Goal: Navigation & Orientation: Find specific page/section

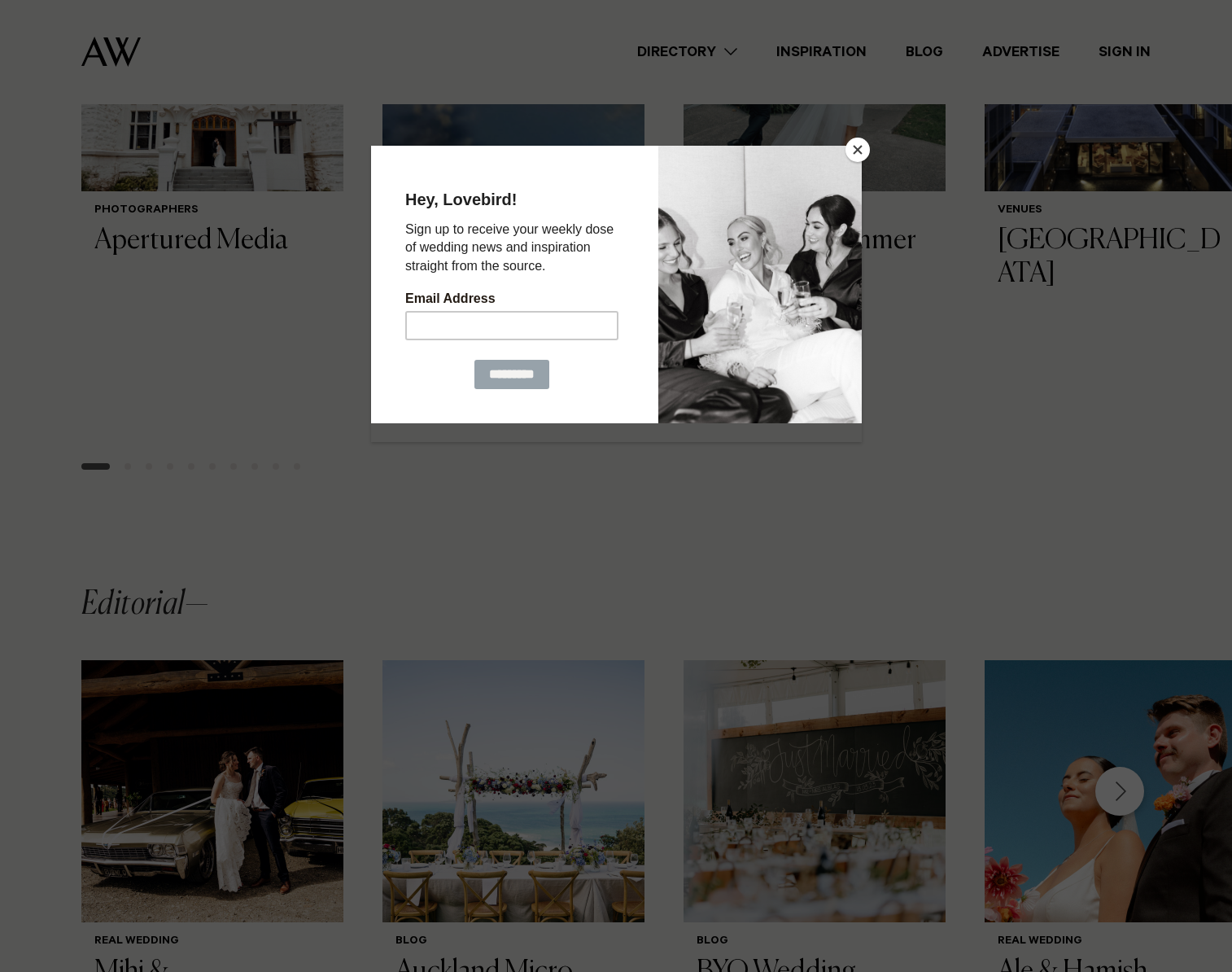
scroll to position [791, 0]
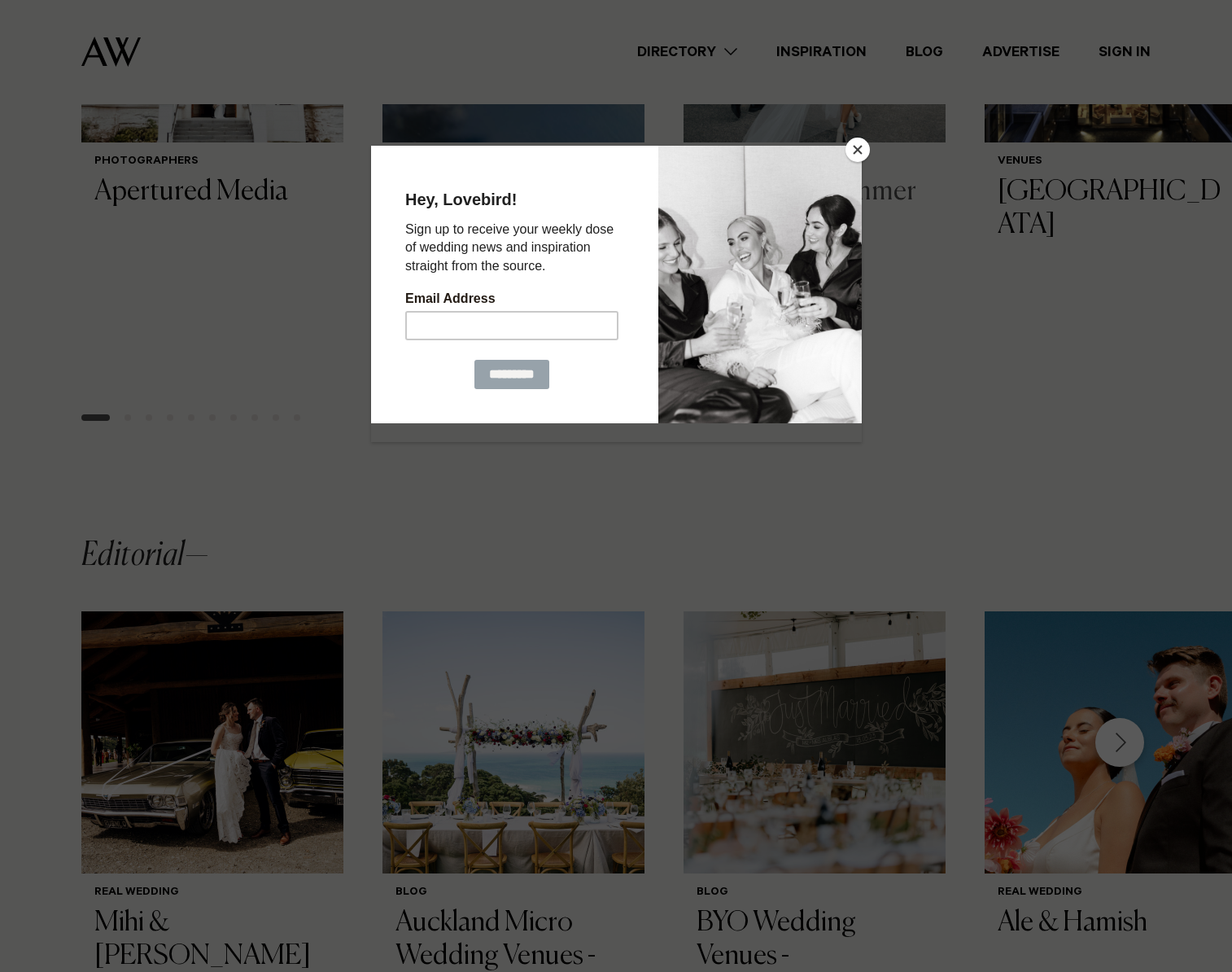
click at [853, 146] on button "Close" at bounding box center [858, 150] width 25 height 25
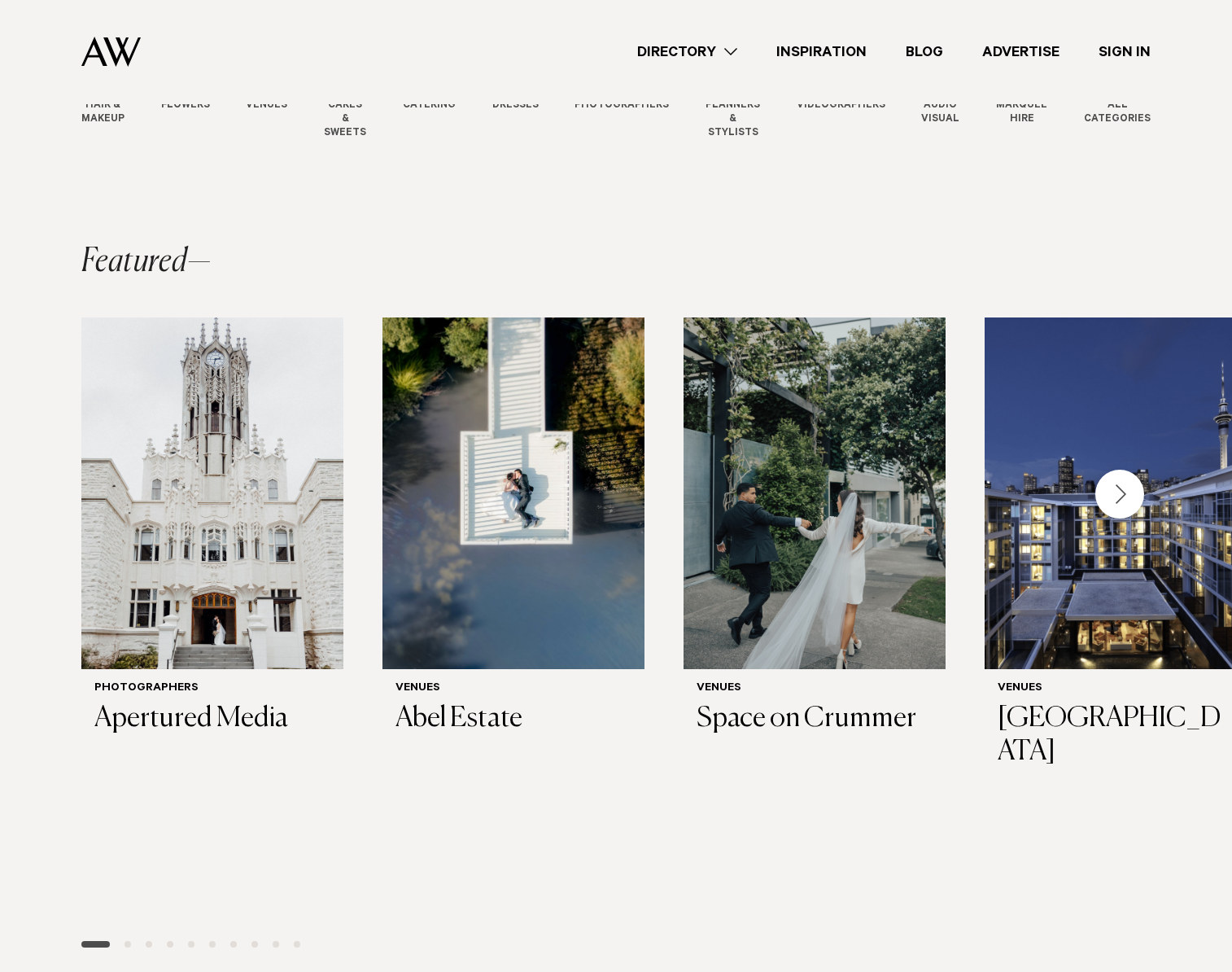
scroll to position [272, 0]
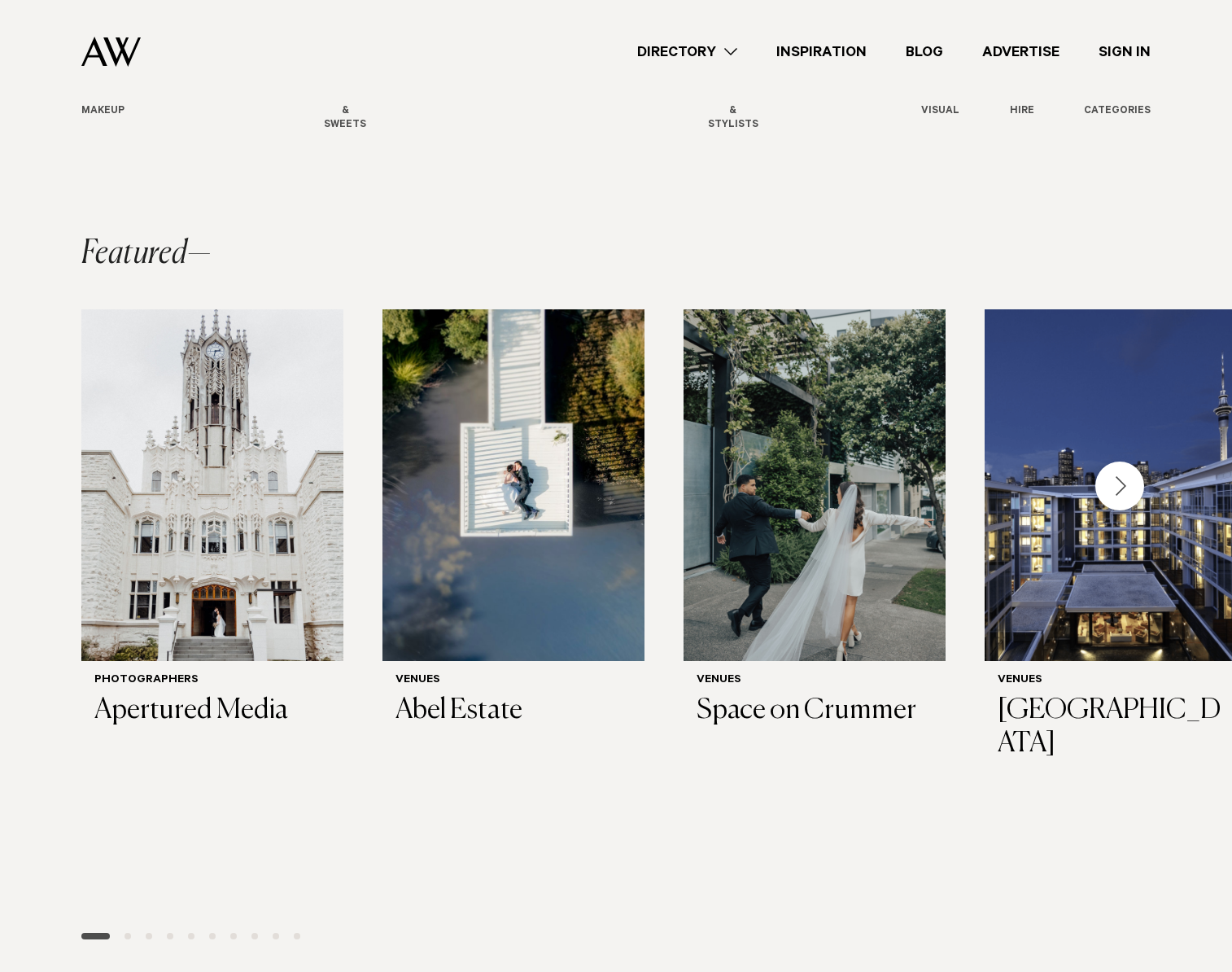
click at [1035, 52] on link "Advertise" at bounding box center [1020, 52] width 117 height 22
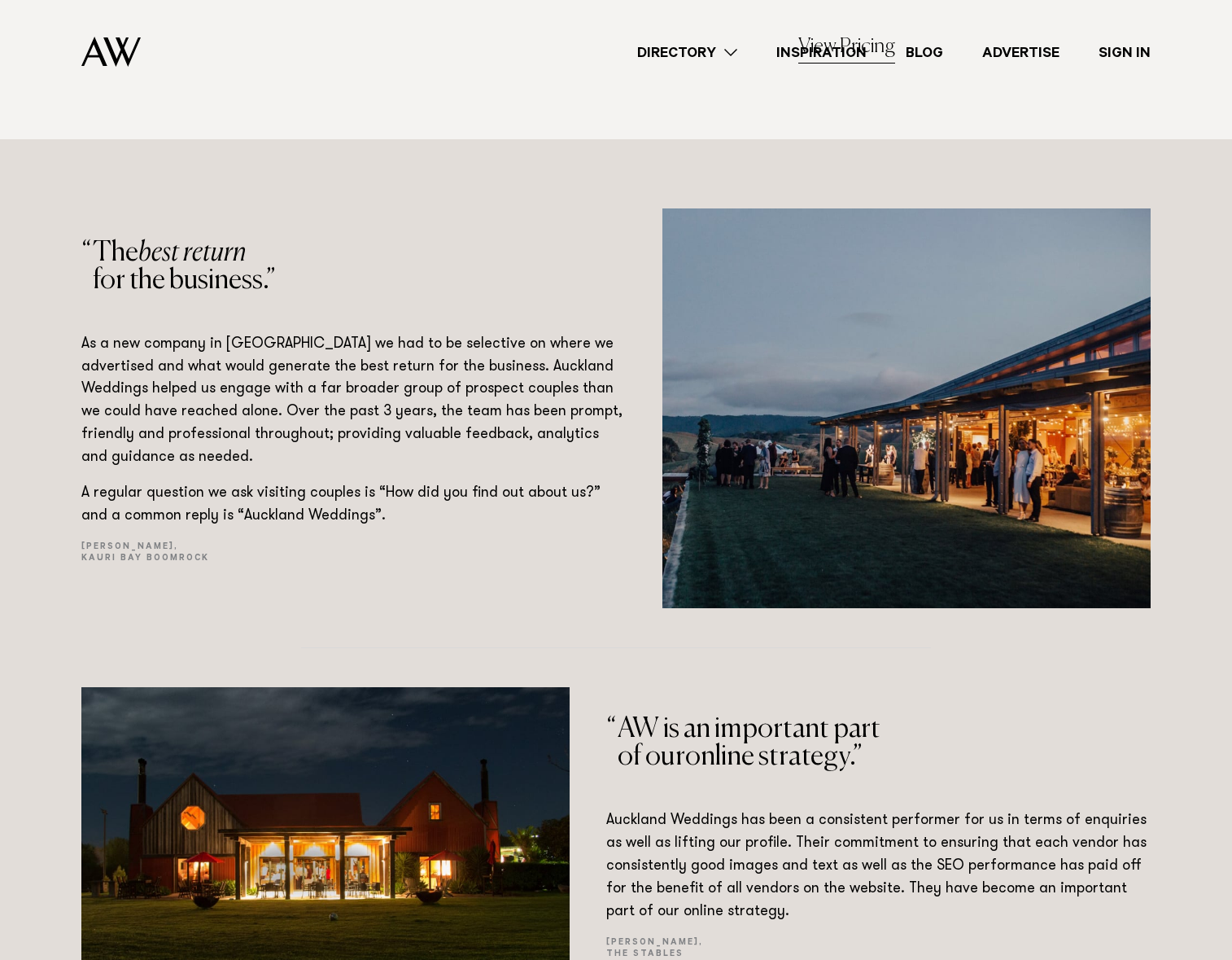
scroll to position [2887, 0]
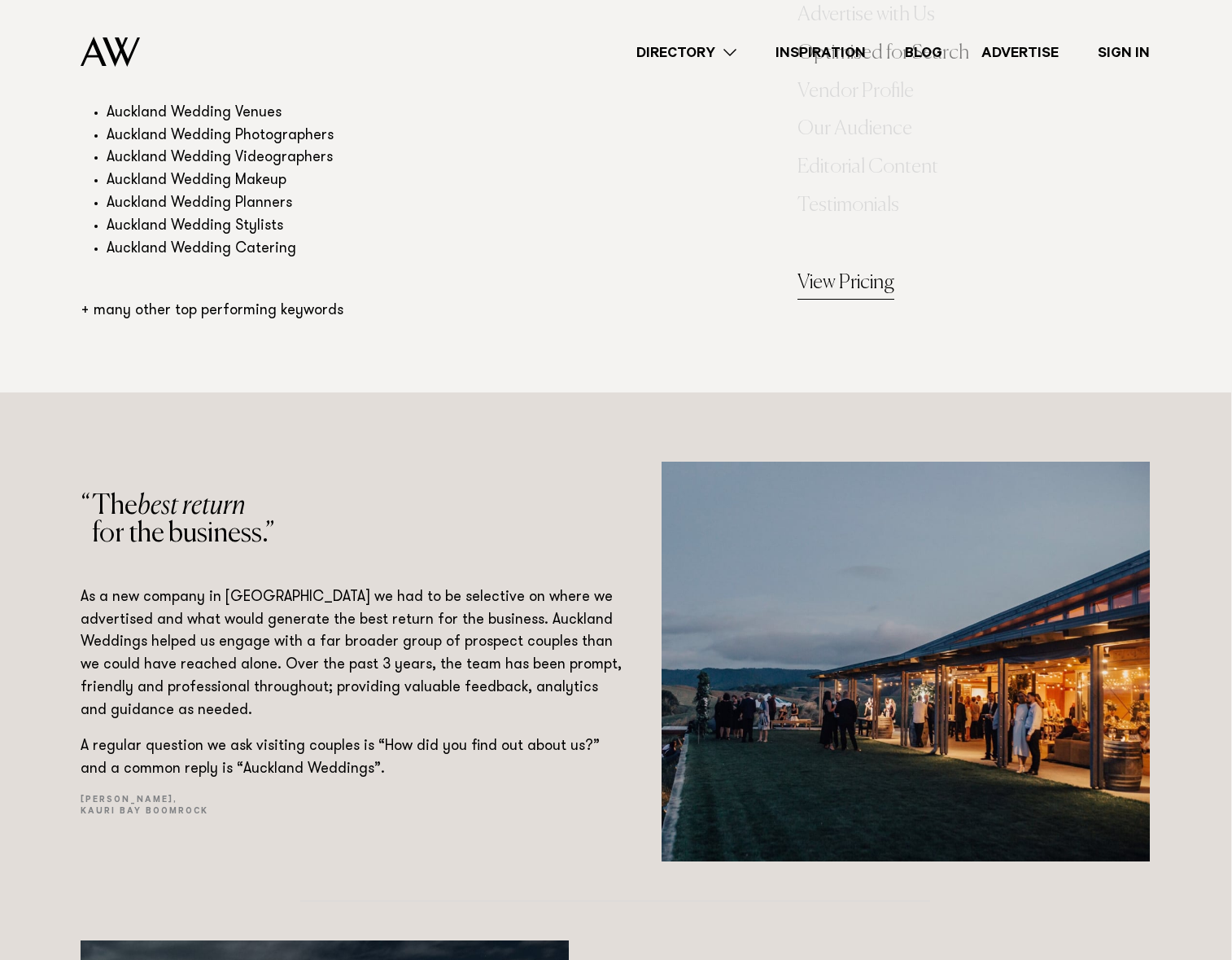
click at [864, 279] on link "View Pricing" at bounding box center [846, 284] width 97 height 32
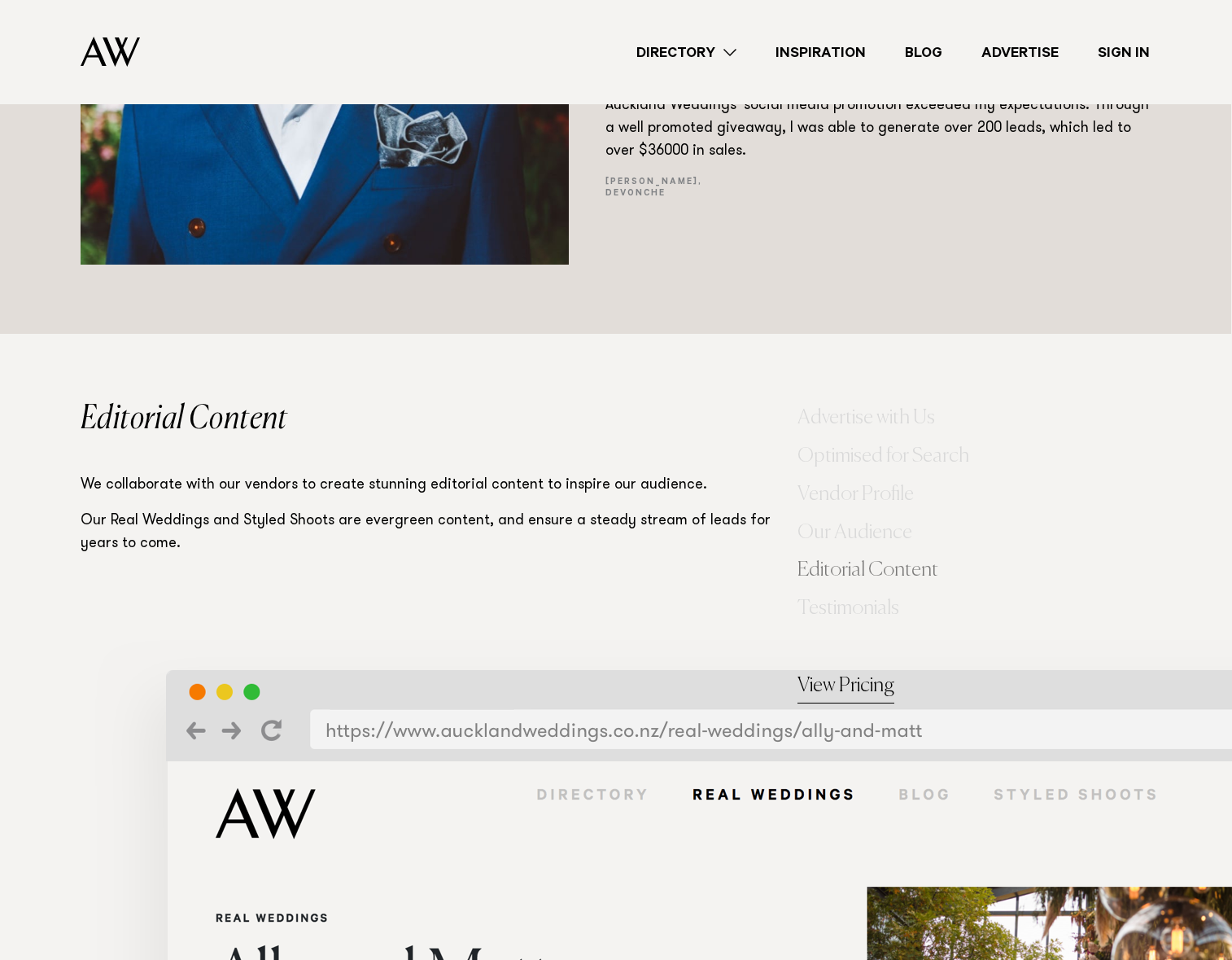
scroll to position [6982, 1]
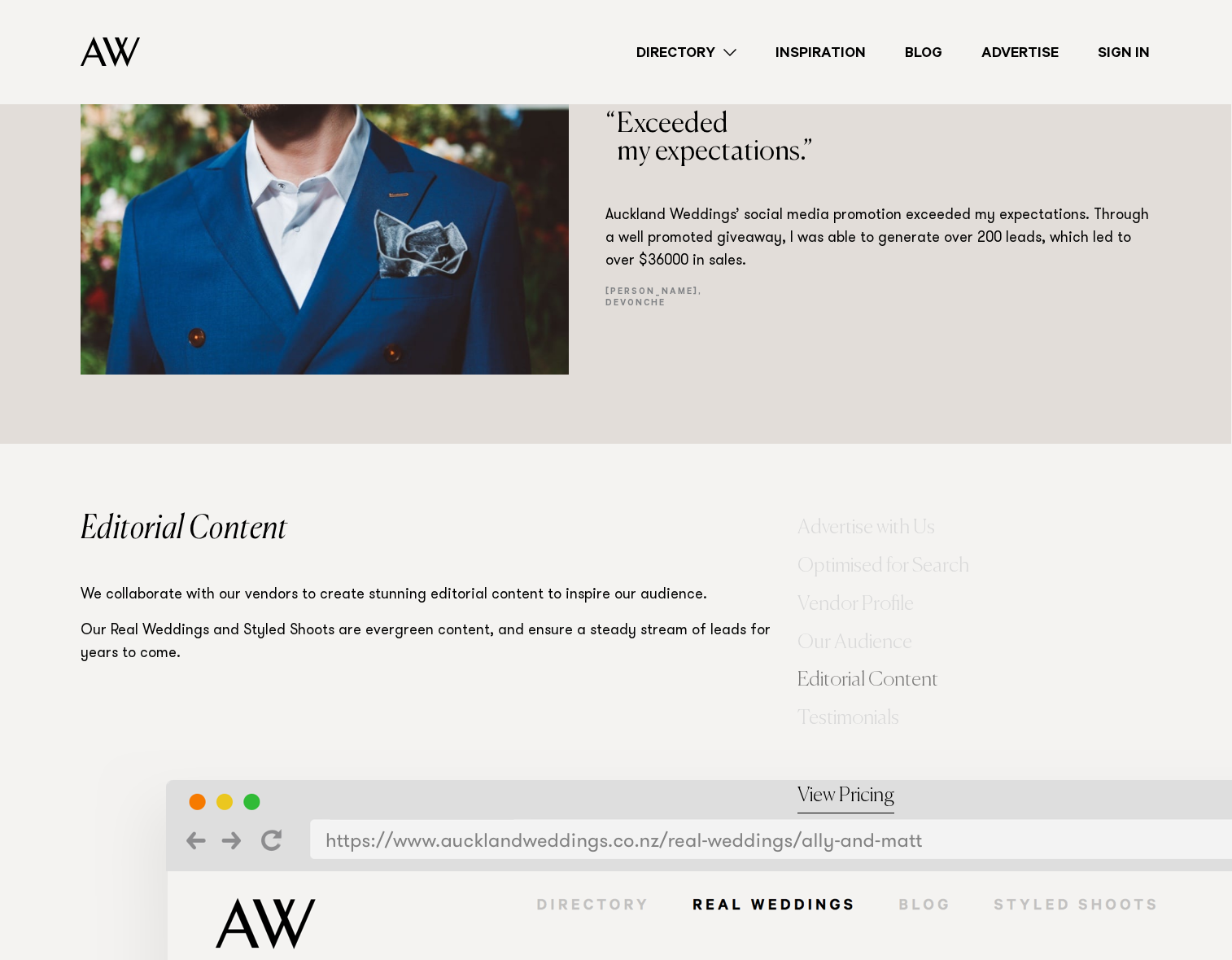
click at [852, 801] on link "View Pricing" at bounding box center [846, 797] width 97 height 32
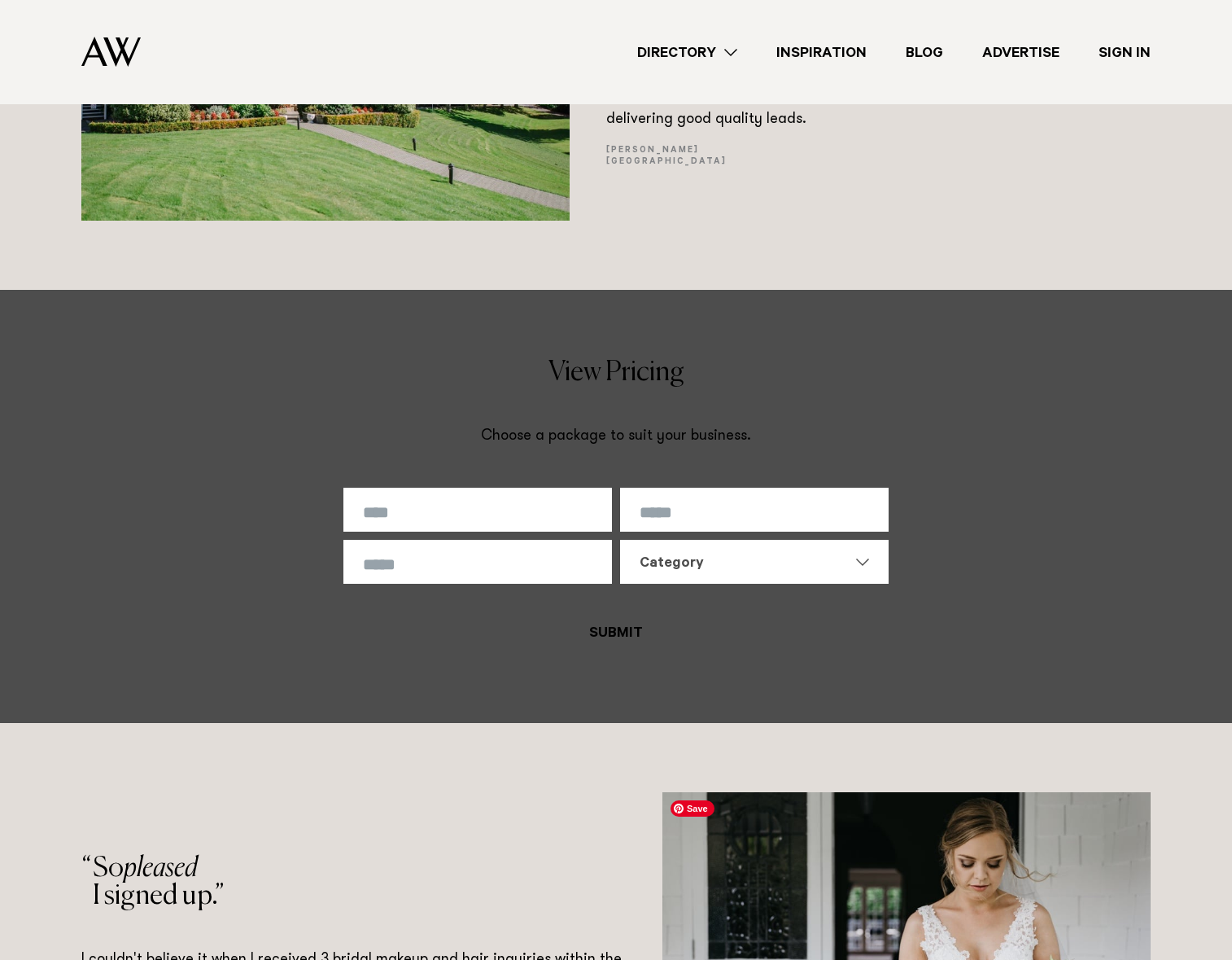
scroll to position [9532, 0]
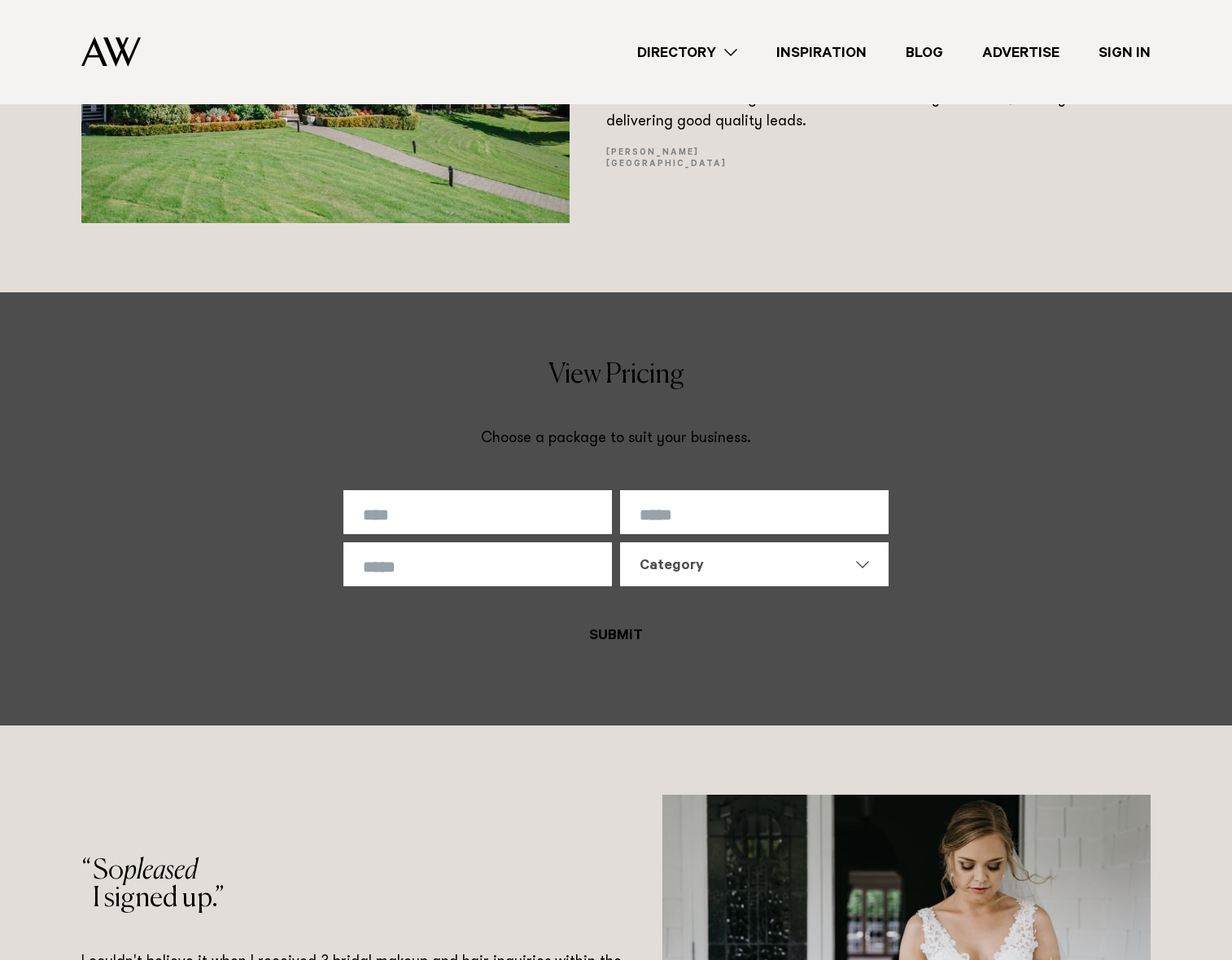
click at [707, 54] on link "Directory" at bounding box center [687, 52] width 140 height 22
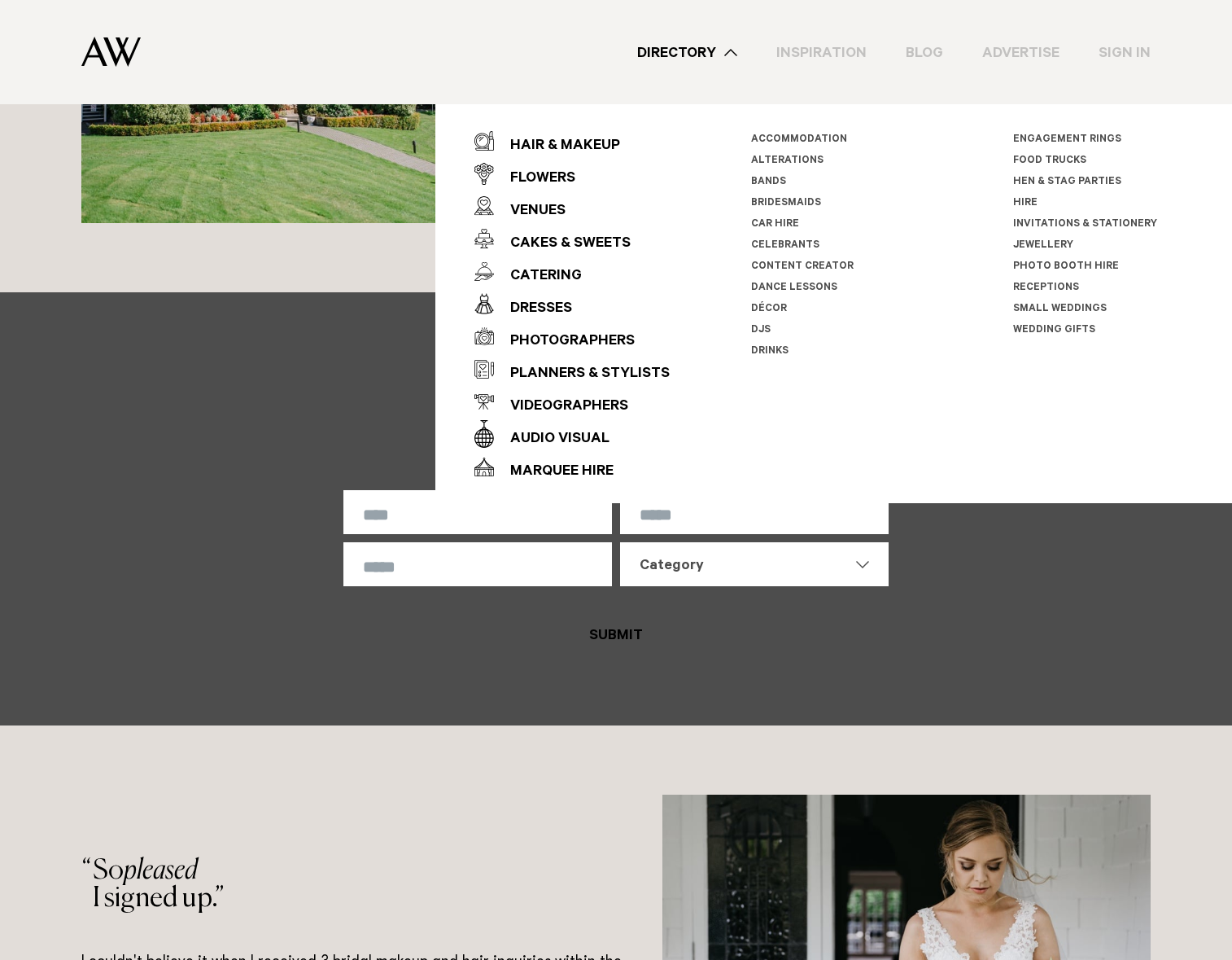
click at [1033, 223] on link "Invitations & Stationery" at bounding box center [1085, 225] width 144 height 11
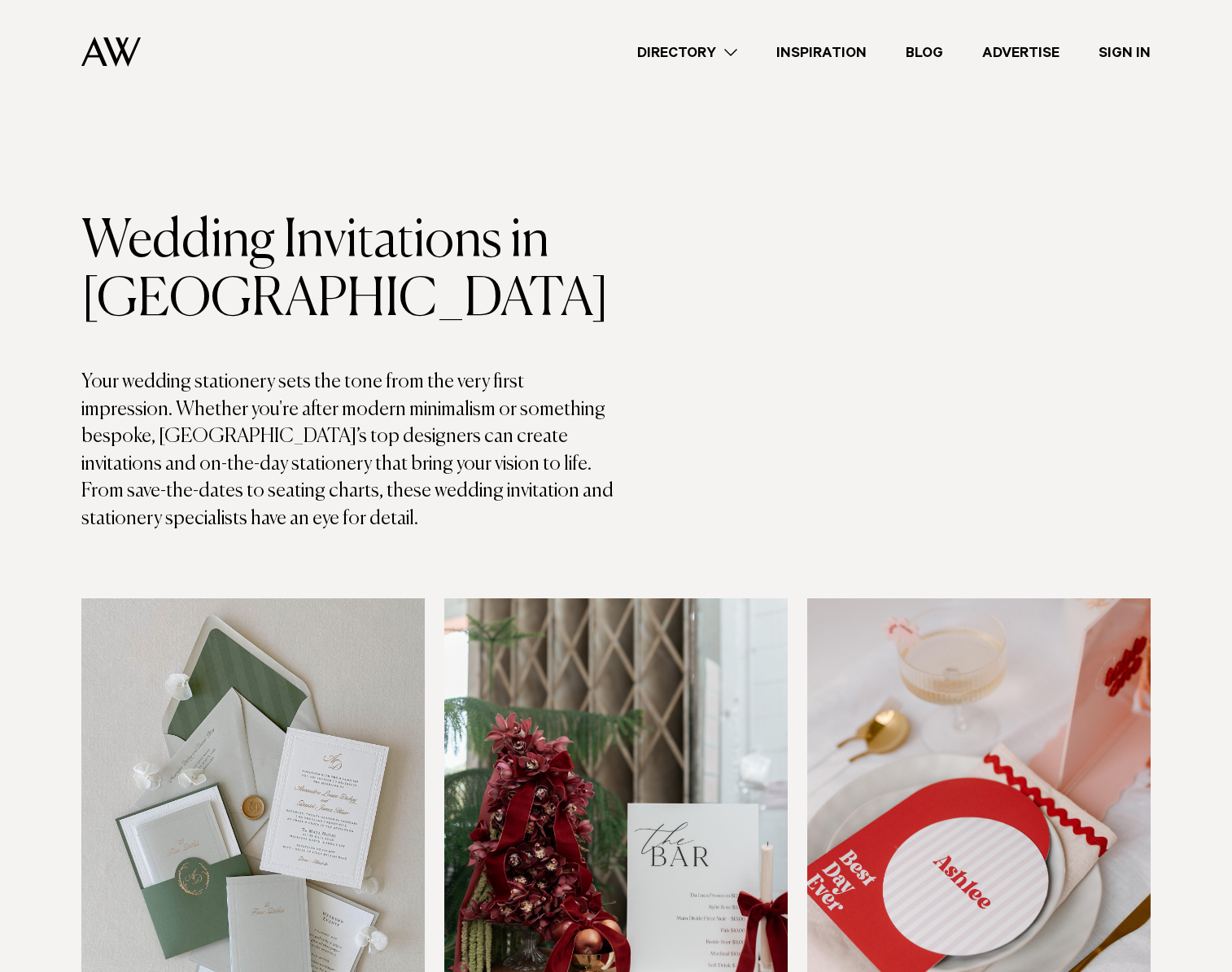
click at [727, 54] on link "Directory" at bounding box center [687, 52] width 140 height 22
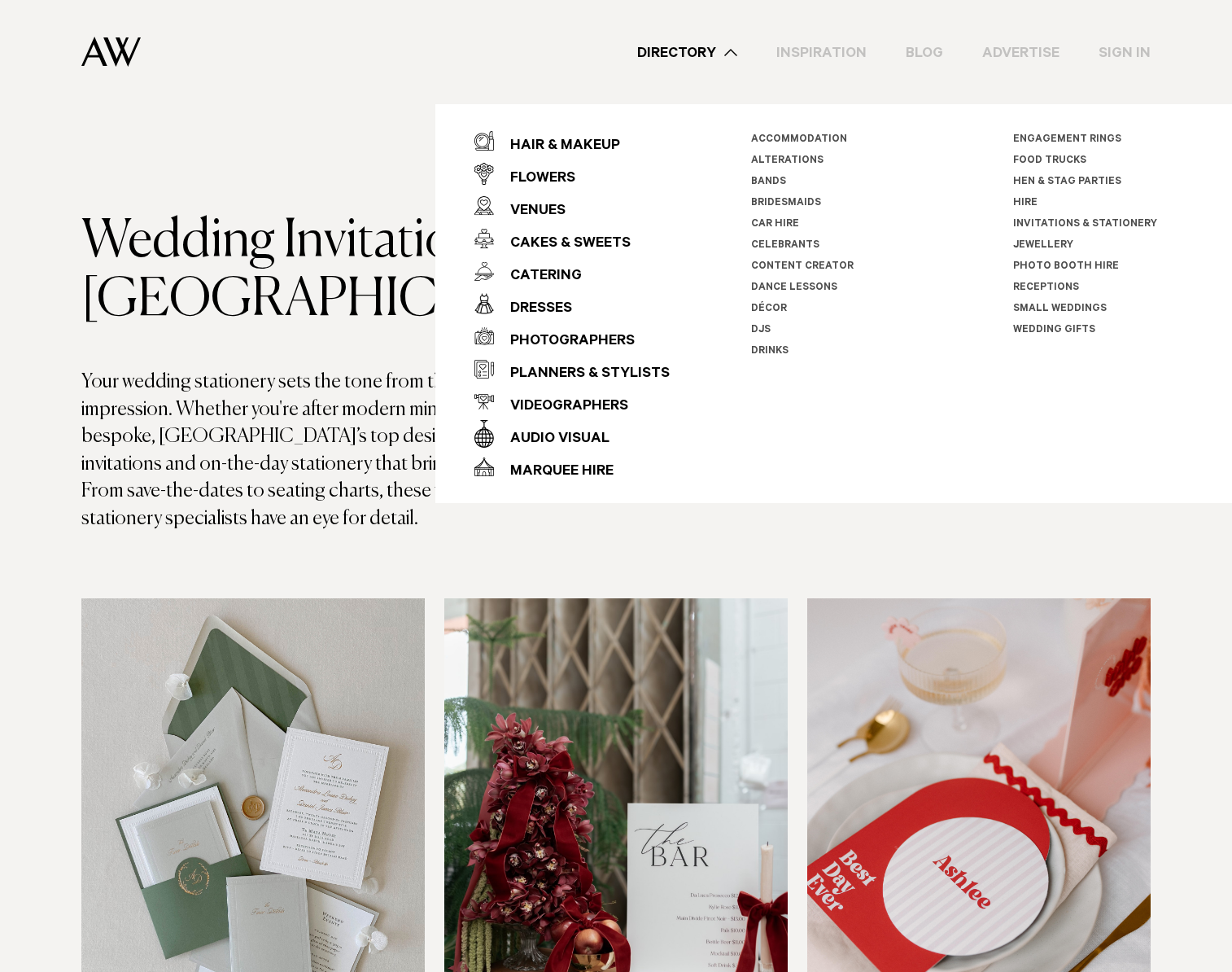
click at [1027, 327] on link "Wedding Gifts" at bounding box center [1054, 330] width 83 height 11
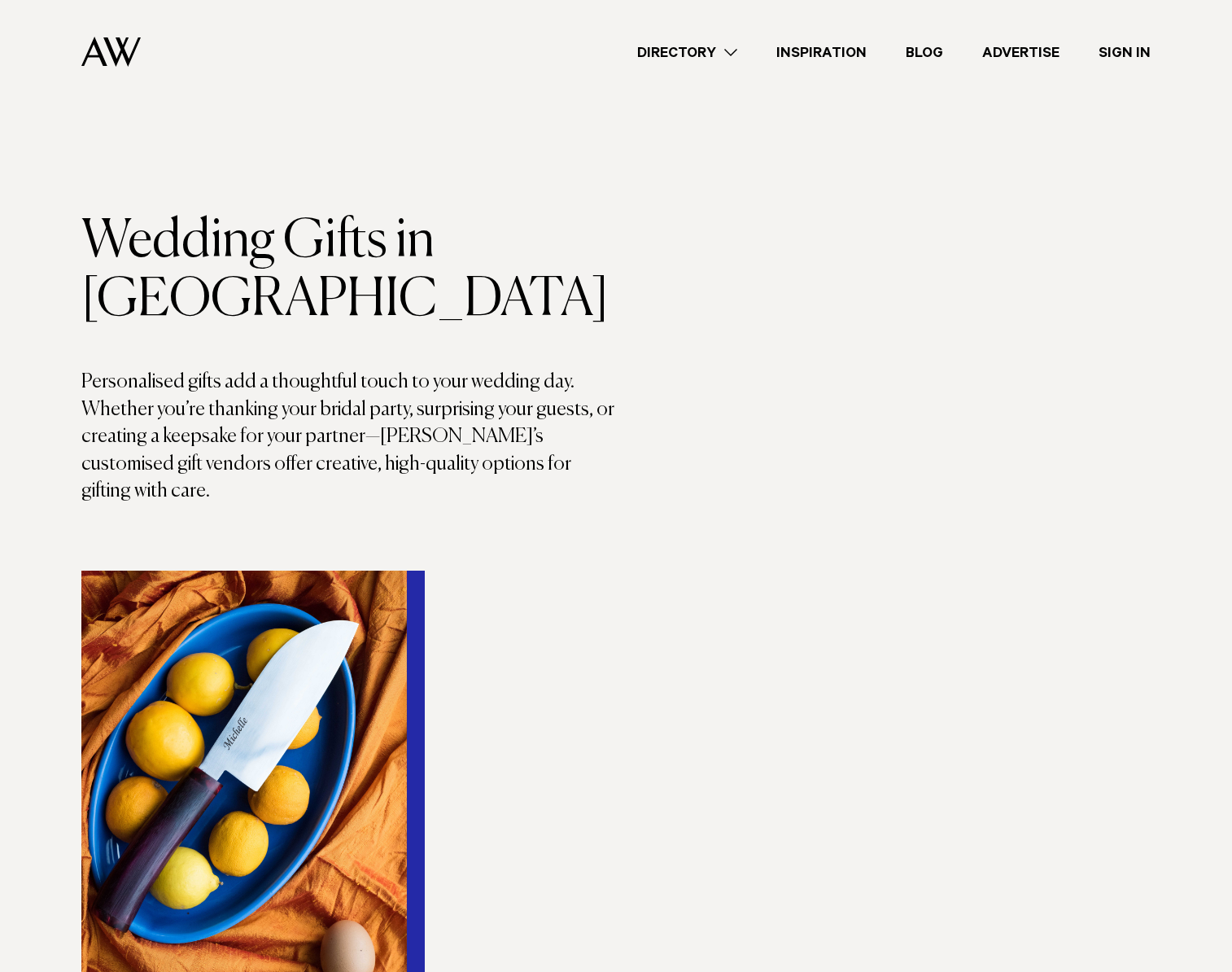
click at [1012, 53] on link "Advertise" at bounding box center [1020, 52] width 117 height 22
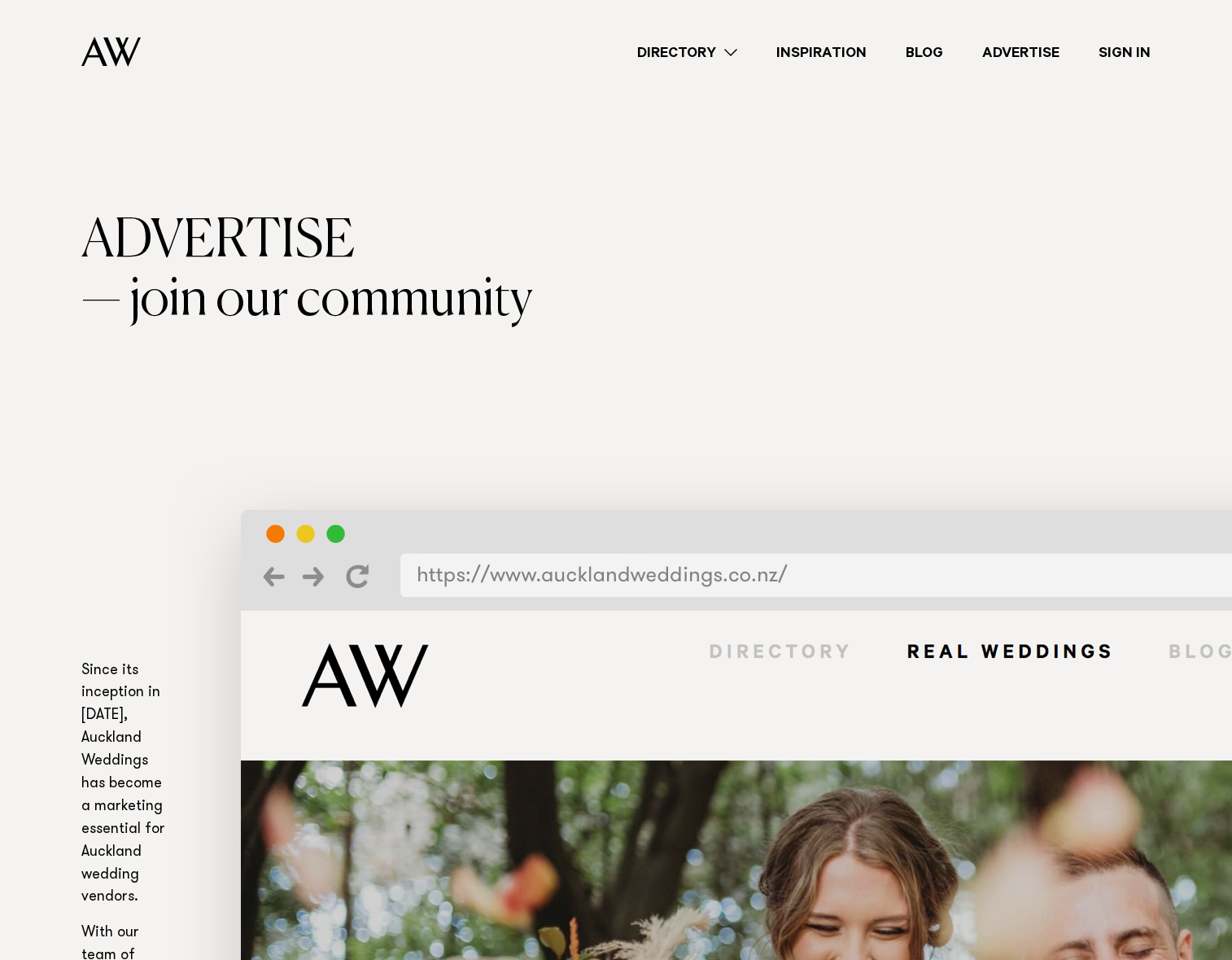
click at [1030, 51] on link "Advertise" at bounding box center [1020, 52] width 117 height 22
click at [675, 52] on link "Directory" at bounding box center [687, 52] width 140 height 22
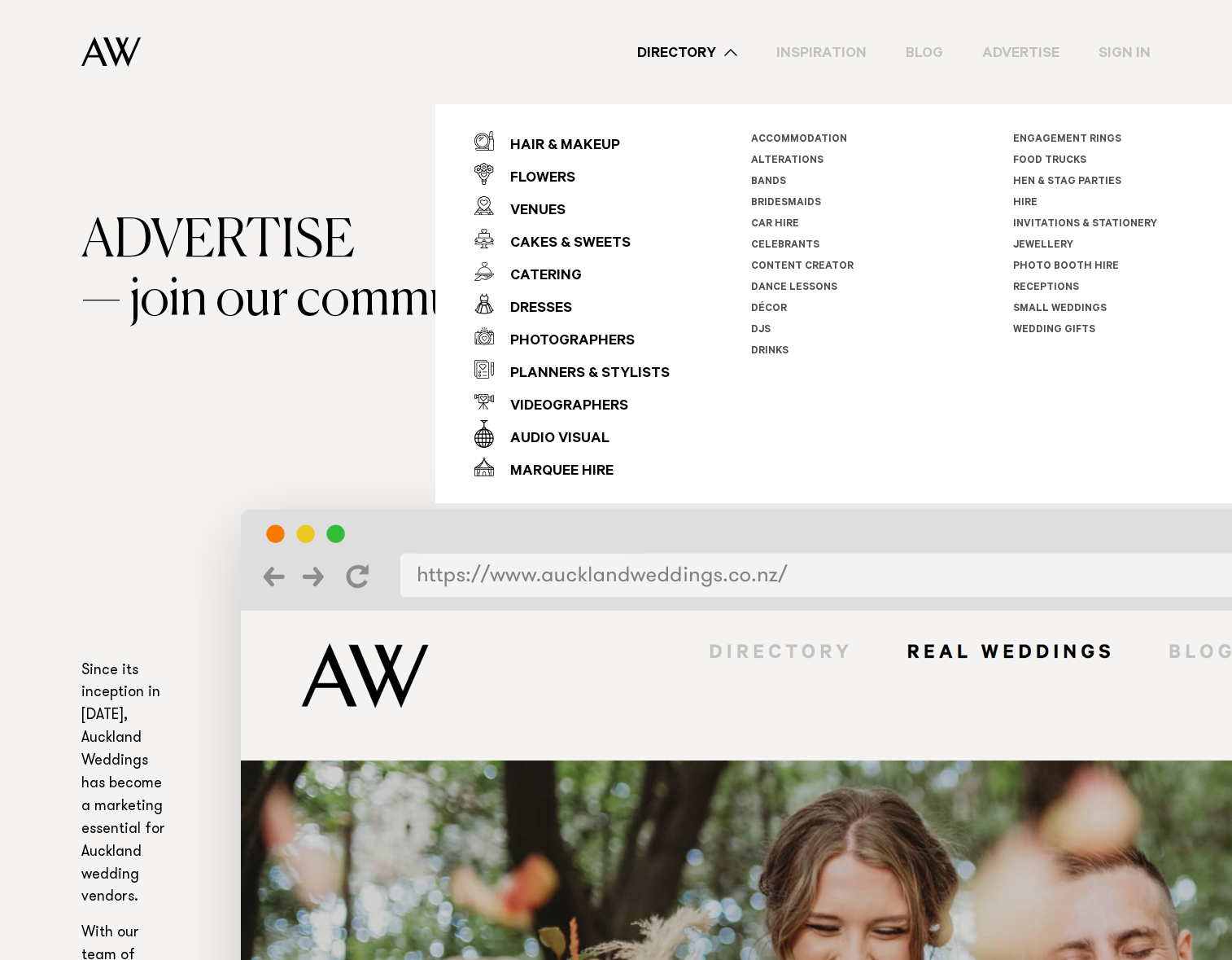
click at [1031, 265] on link "Photo Booth Hire" at bounding box center [1065, 267] width 105 height 11
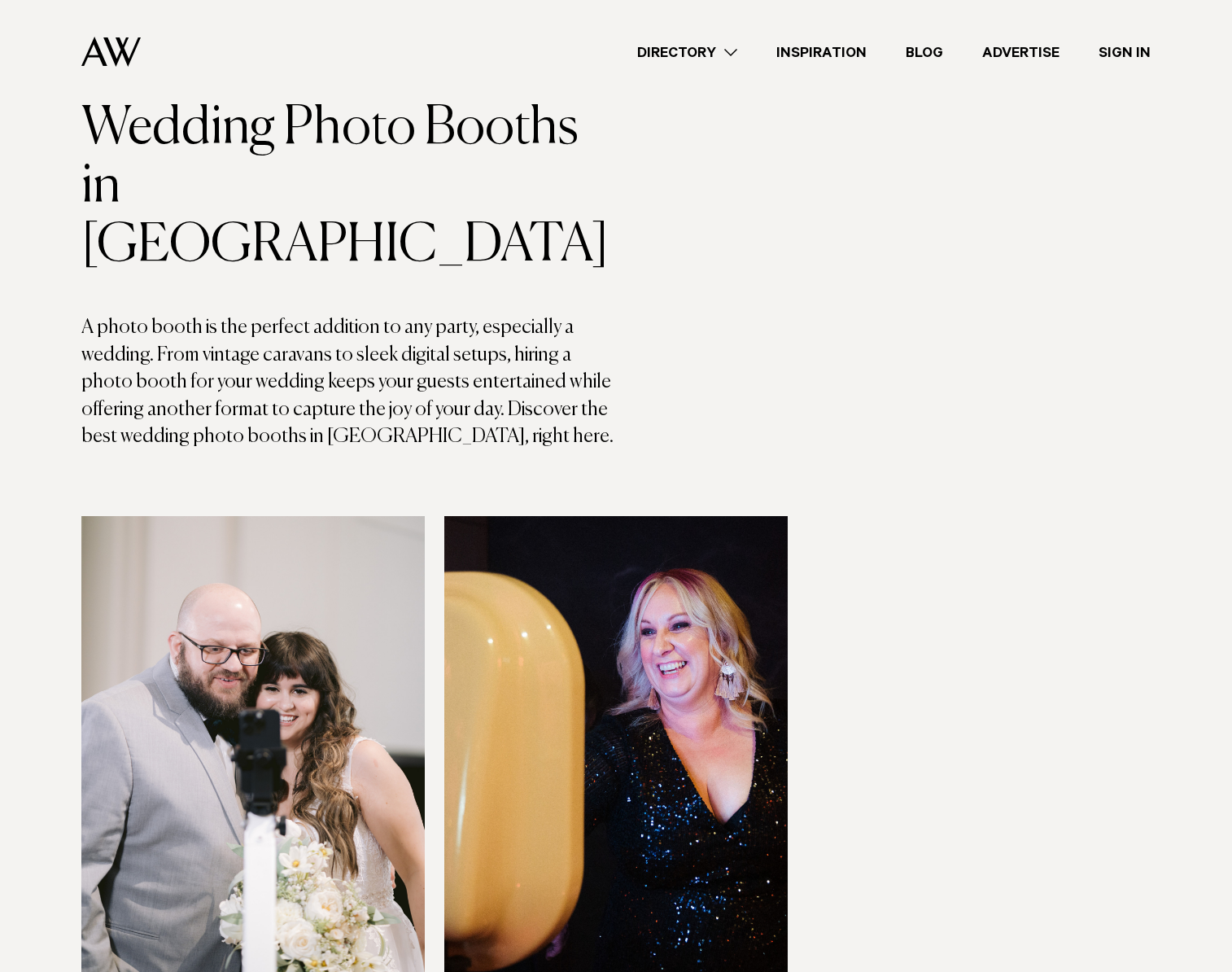
scroll to position [112, 0]
click at [1030, 54] on link "Advertise" at bounding box center [1020, 52] width 117 height 22
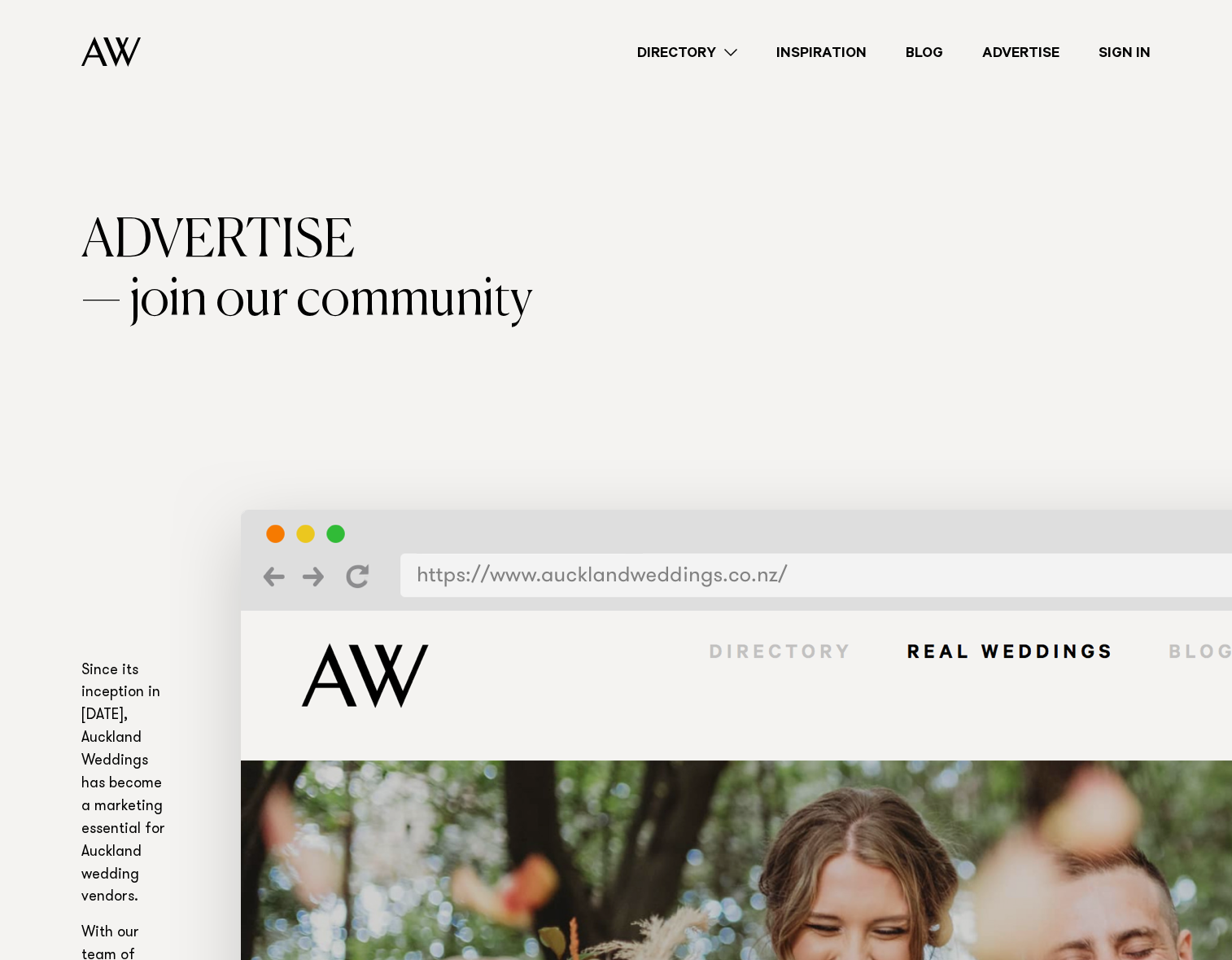
click at [719, 57] on link "Directory" at bounding box center [687, 52] width 140 height 22
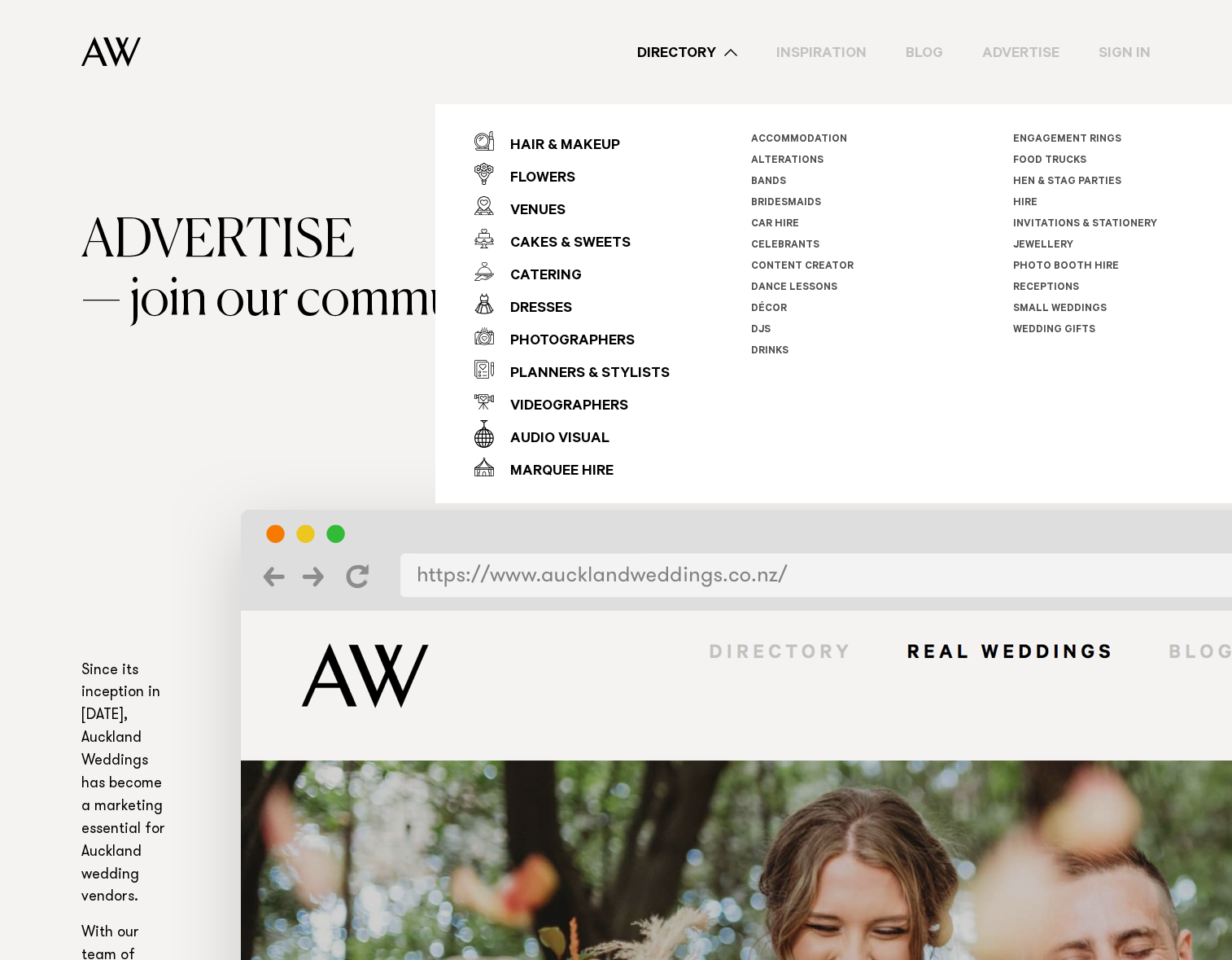
click at [763, 305] on link "Décor" at bounding box center [769, 310] width 36 height 11
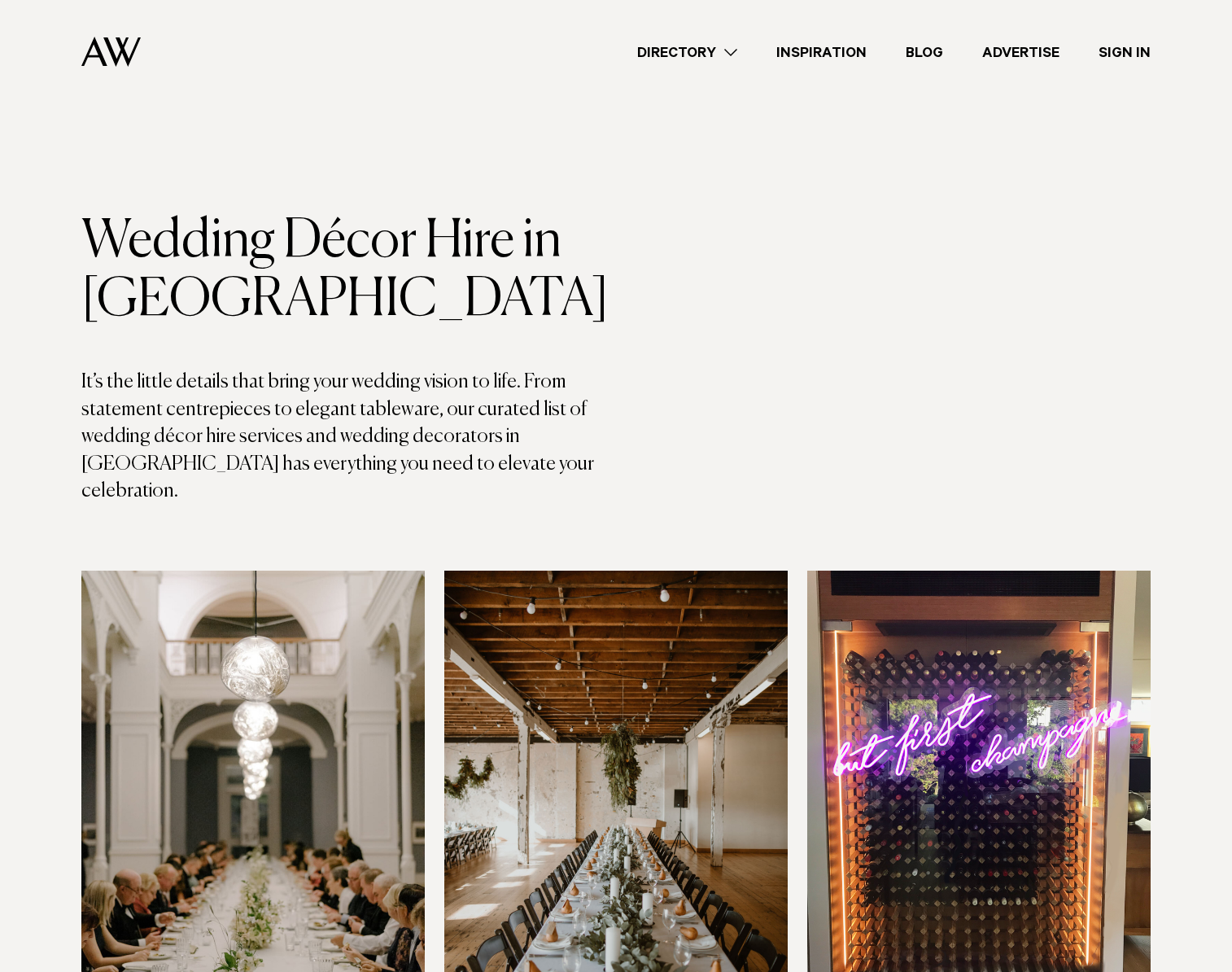
click at [683, 56] on link "Directory" at bounding box center [687, 52] width 140 height 22
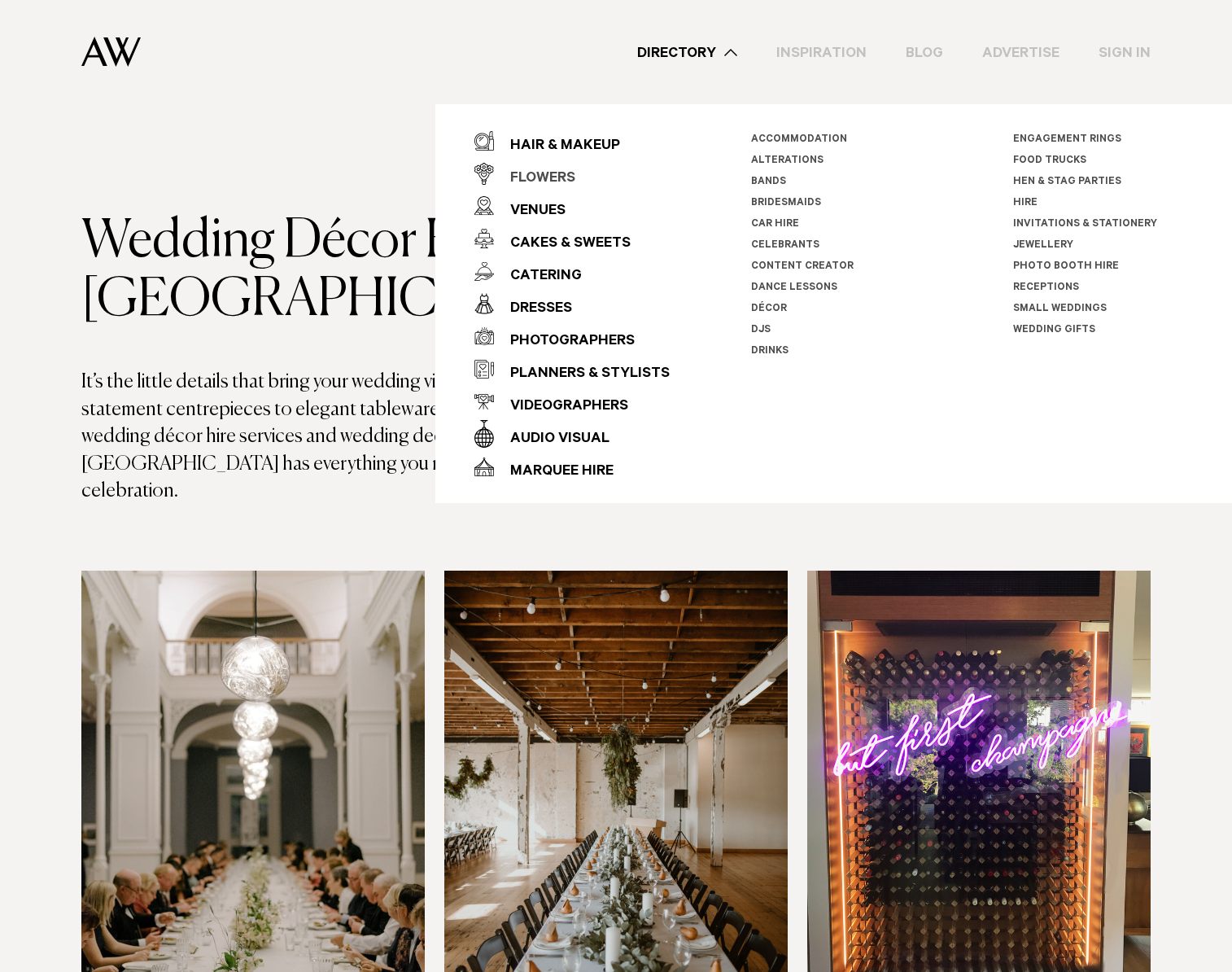
click at [546, 174] on div "Flowers" at bounding box center [534, 178] width 82 height 32
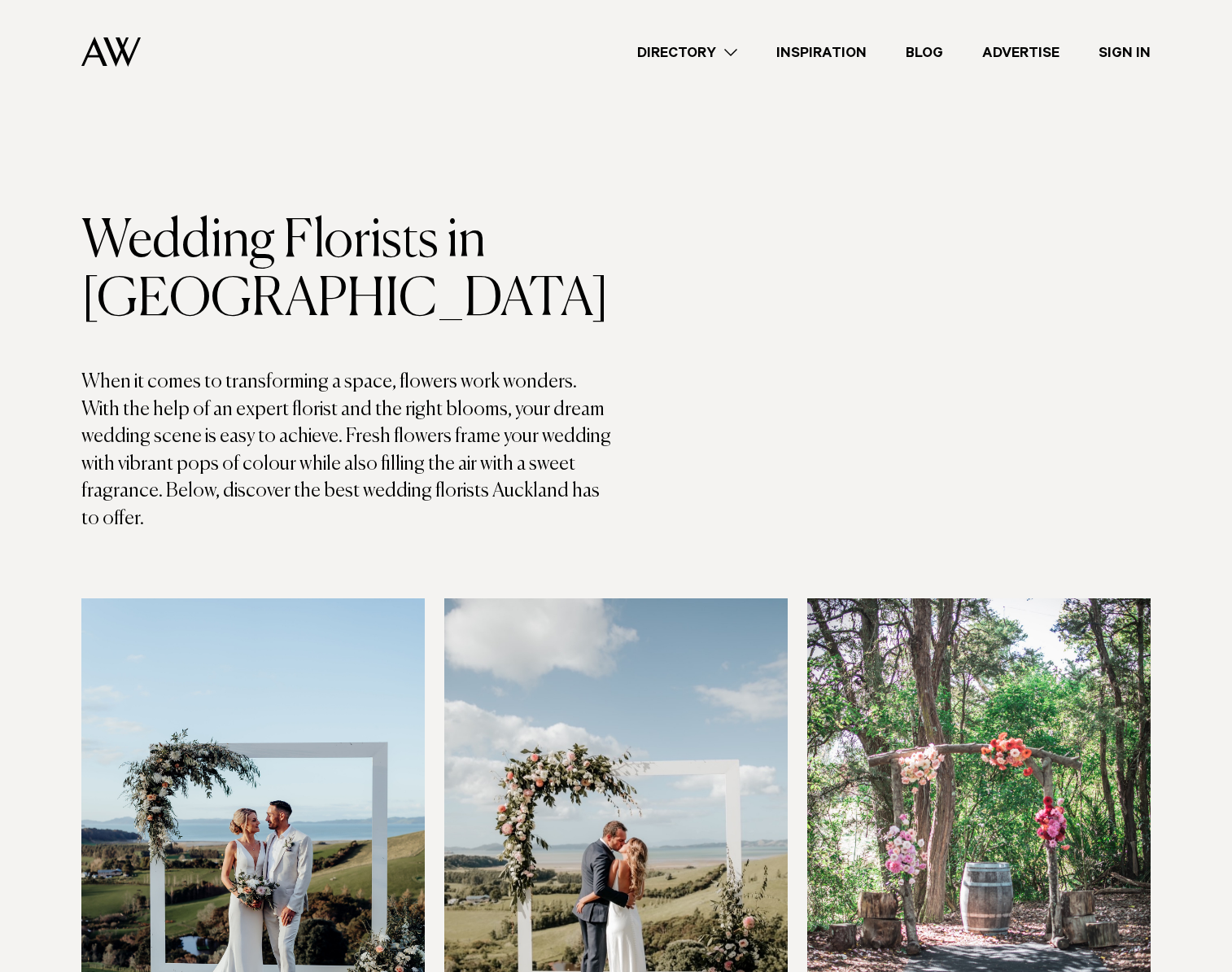
click at [689, 51] on link "Directory" at bounding box center [687, 52] width 140 height 22
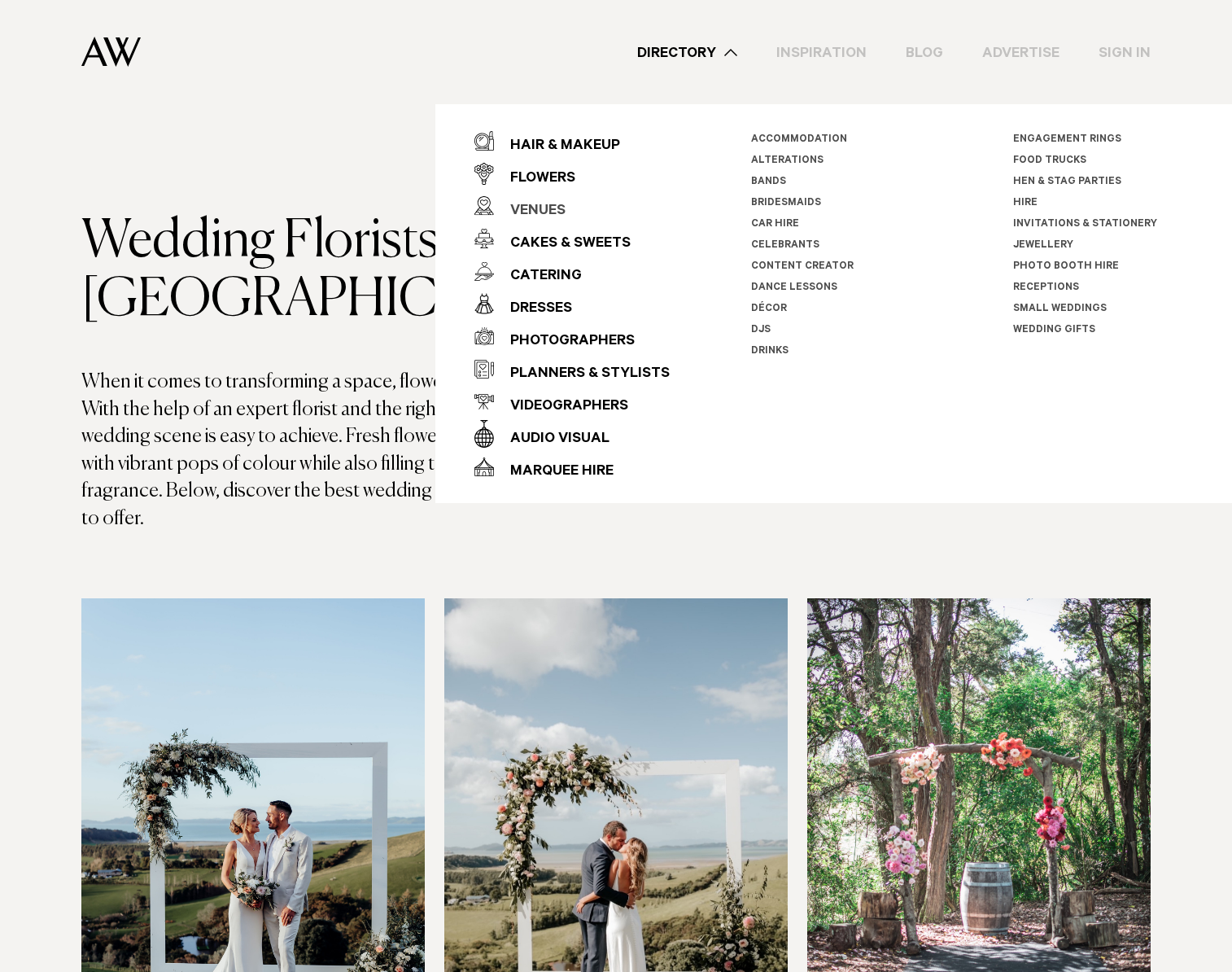
click at [549, 207] on div "Venues" at bounding box center [529, 212] width 71 height 32
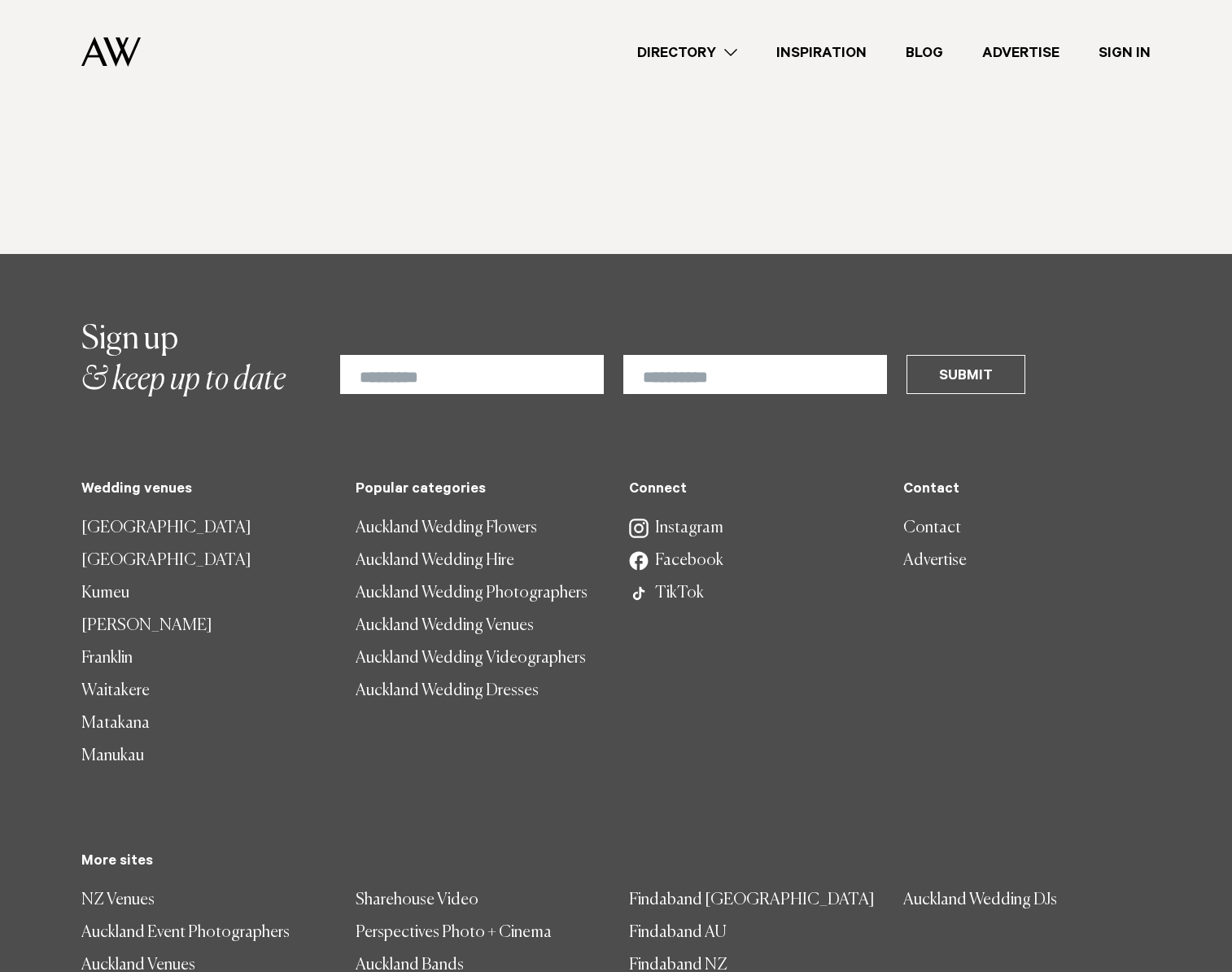
scroll to position [9595, 0]
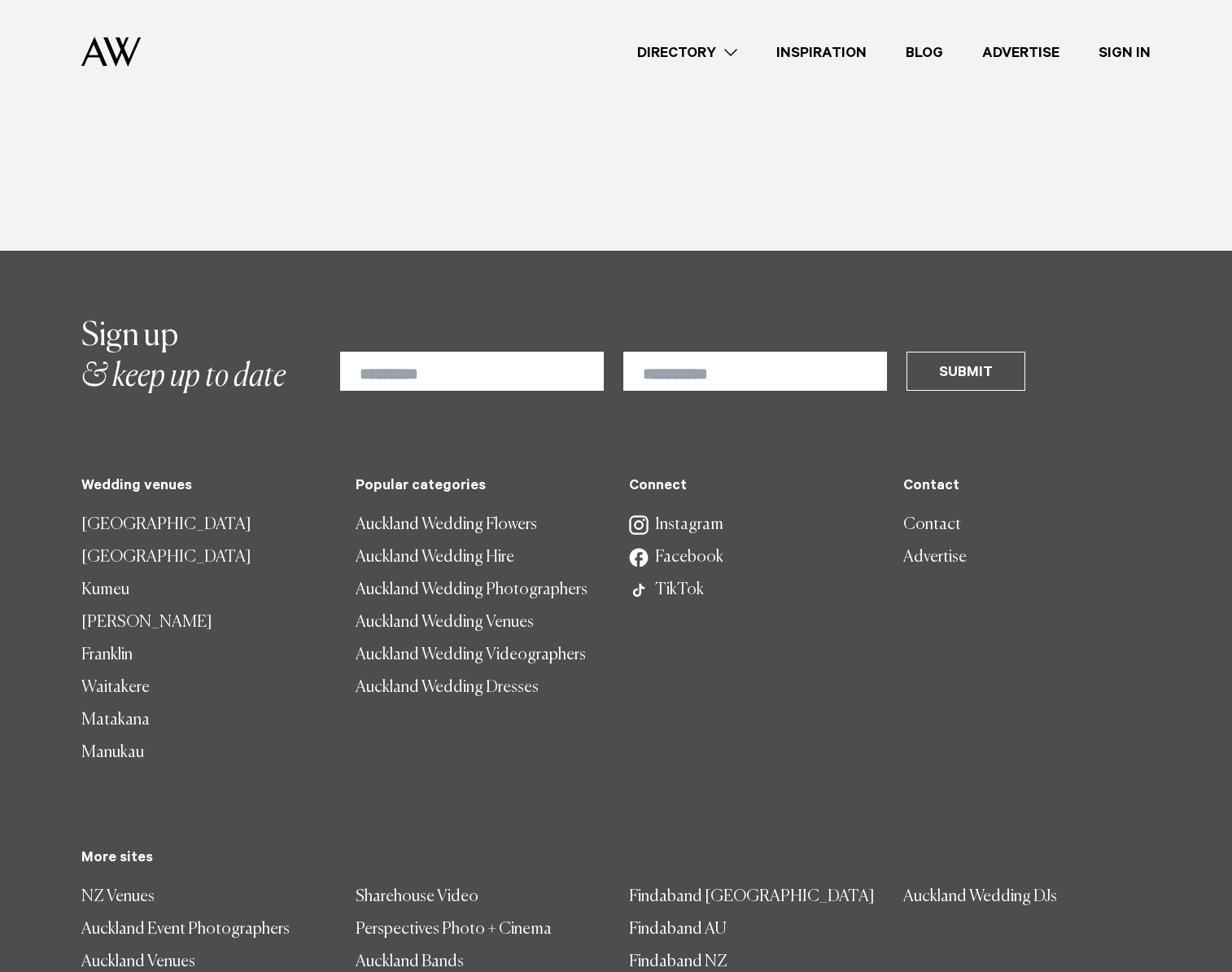
click at [135, 671] on link "Waitakere" at bounding box center [205, 687] width 248 height 32
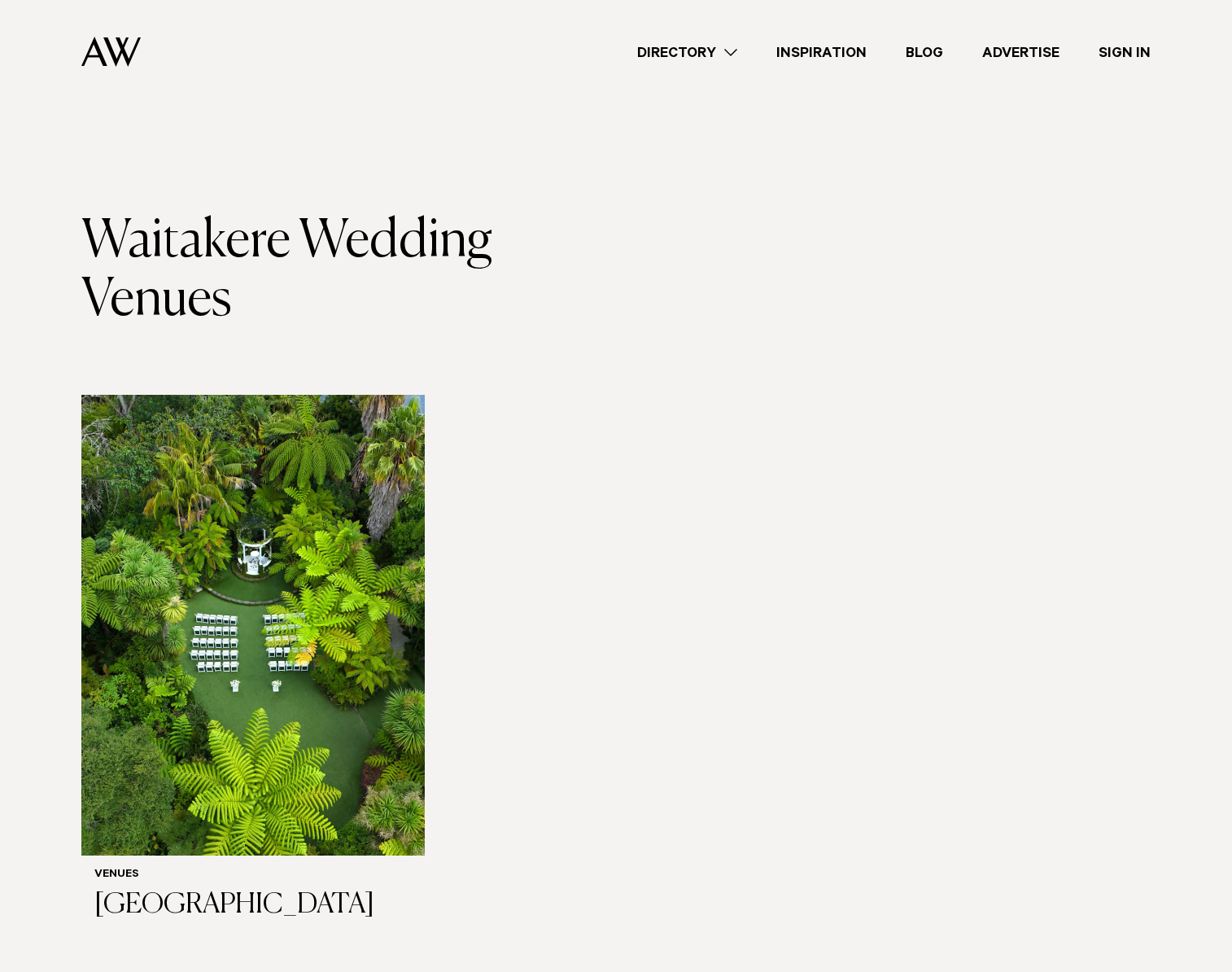
scroll to position [8, 0]
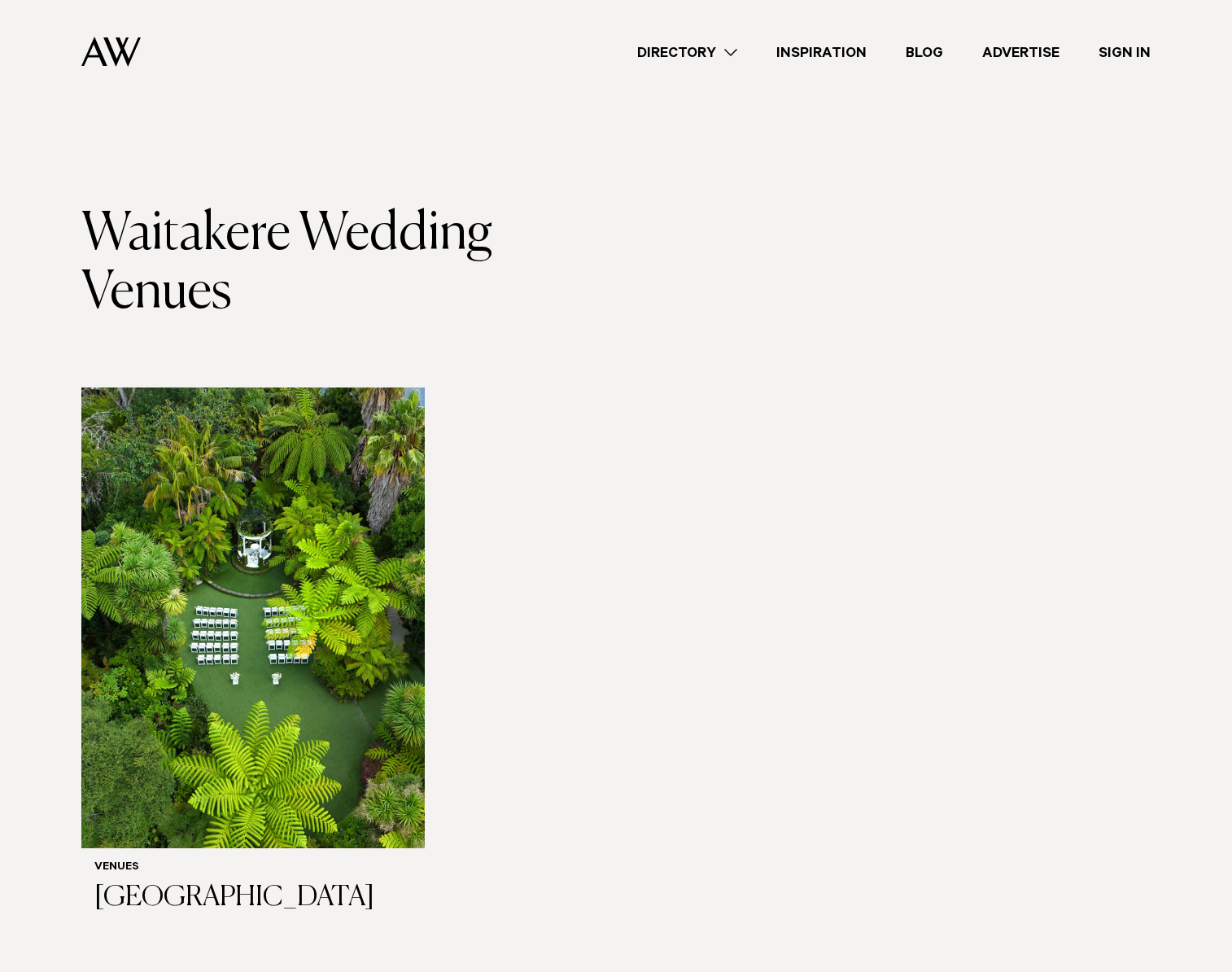
click at [715, 52] on link "Directory" at bounding box center [687, 52] width 140 height 22
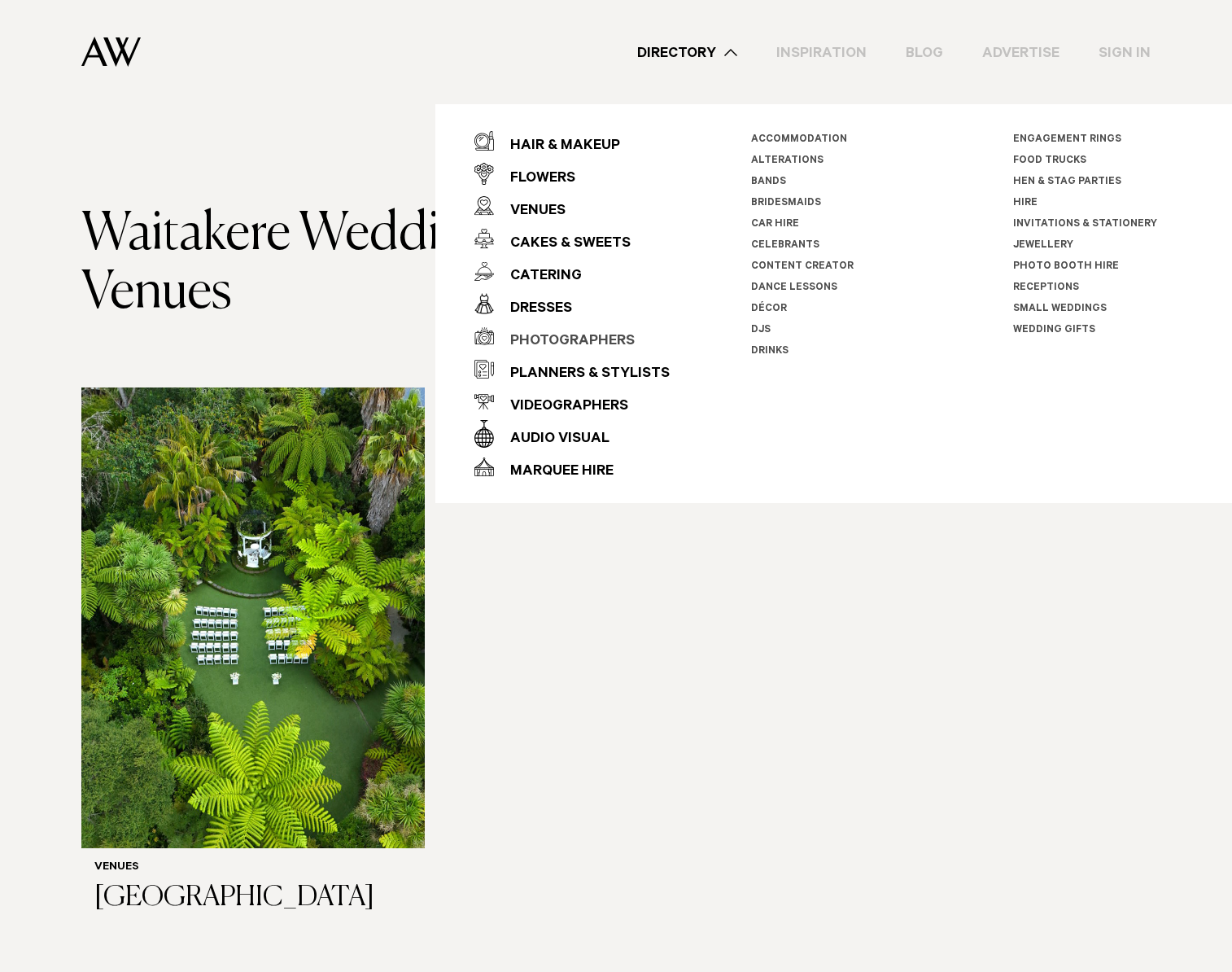
click at [553, 336] on div "Photographers" at bounding box center [564, 342] width 140 height 32
